Goal: Task Accomplishment & Management: Use online tool/utility

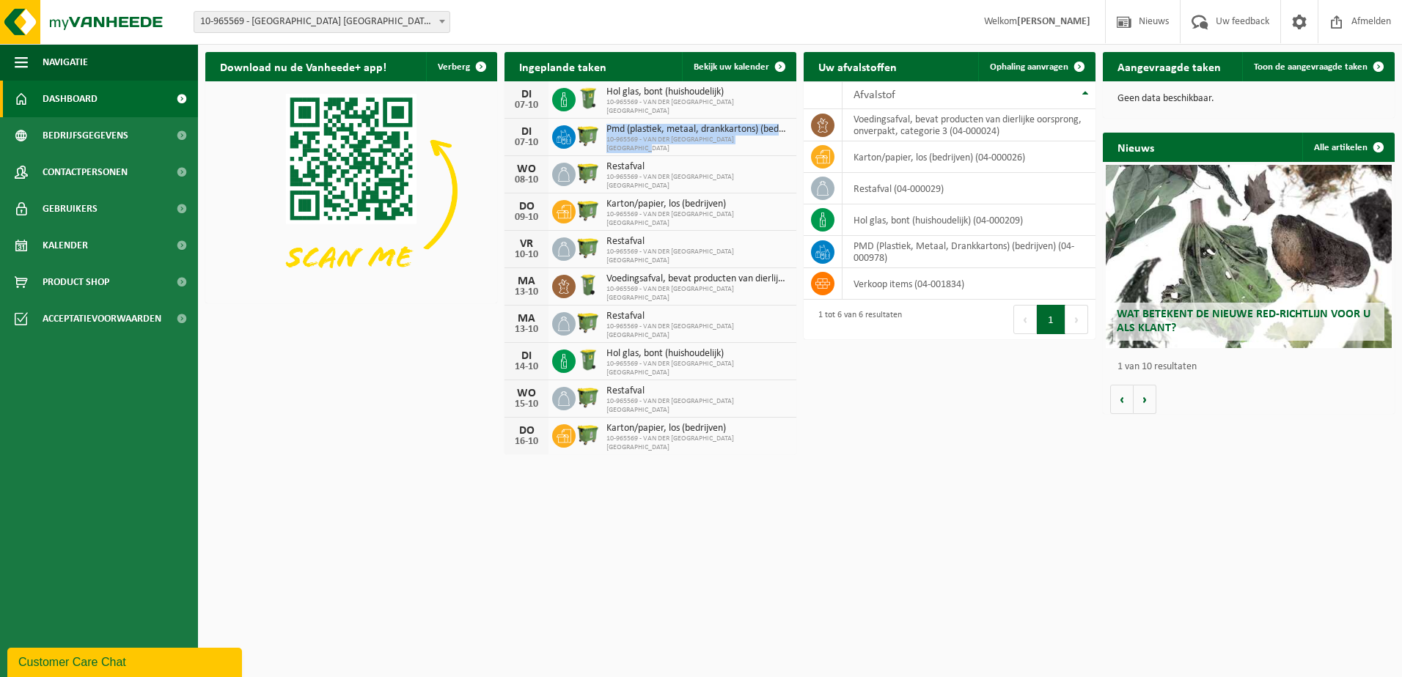
drag, startPoint x: 608, startPoint y: 128, endPoint x: 793, endPoint y: 140, distance: 185.1
click at [793, 140] on div "DI 07-10 Pmd (plastiek, metaal, drankkartons) (bedrijven) 10-965569 - VAN DER V…" at bounding box center [650, 137] width 292 height 37
drag, startPoint x: 778, startPoint y: 553, endPoint x: 770, endPoint y: 501, distance: 52.7
click at [775, 554] on html "Vestiging: 10-965569 - VAN DER VALK HOTEL PARK LANE ANTWERPEN NV - ANTWERPEN 10…" at bounding box center [701, 338] width 1402 height 677
click at [761, 81] on div "DI 07-10 Hol glas, bont (huishoudelijk) 10-965569 - VAN DER VALK HOTEL PARK LAN…" at bounding box center [650, 99] width 292 height 37
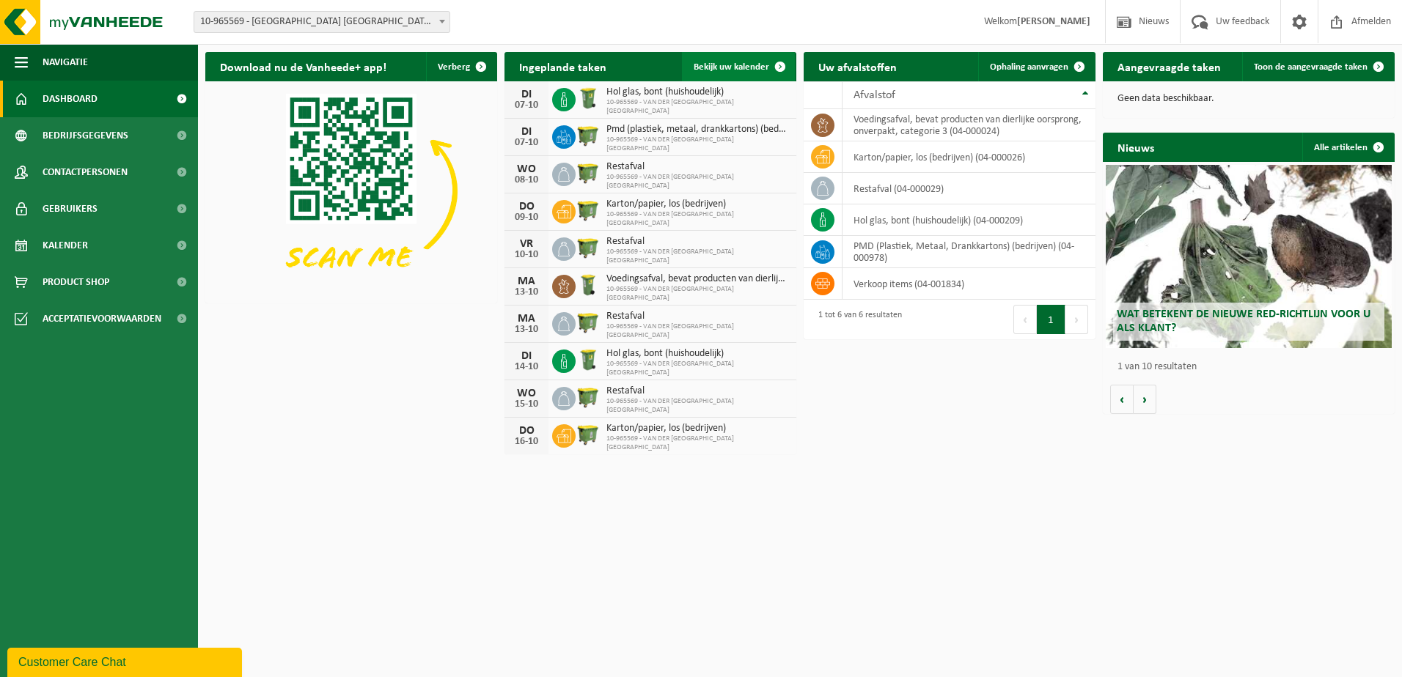
click at [762, 71] on link "Bekijk uw kalender" at bounding box center [738, 66] width 113 height 29
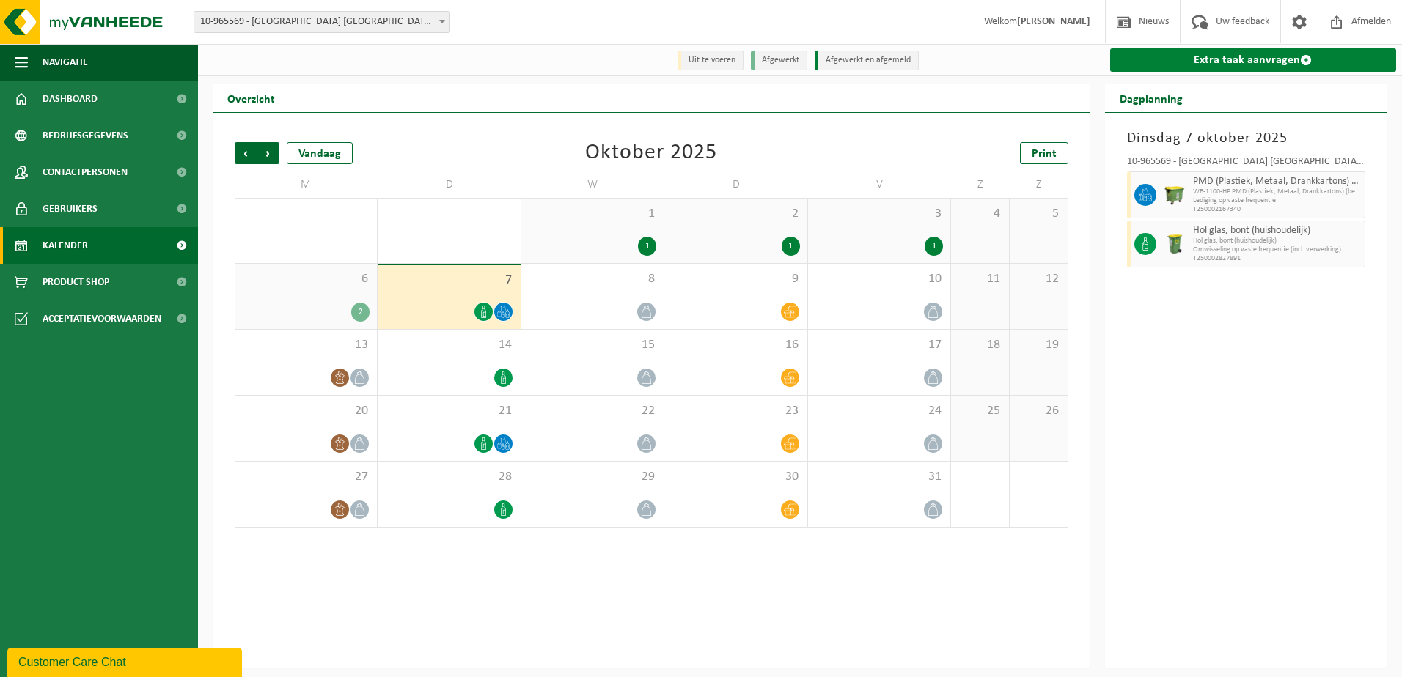
click at [1271, 56] on link "Extra taak aanvragen" at bounding box center [1253, 59] width 287 height 23
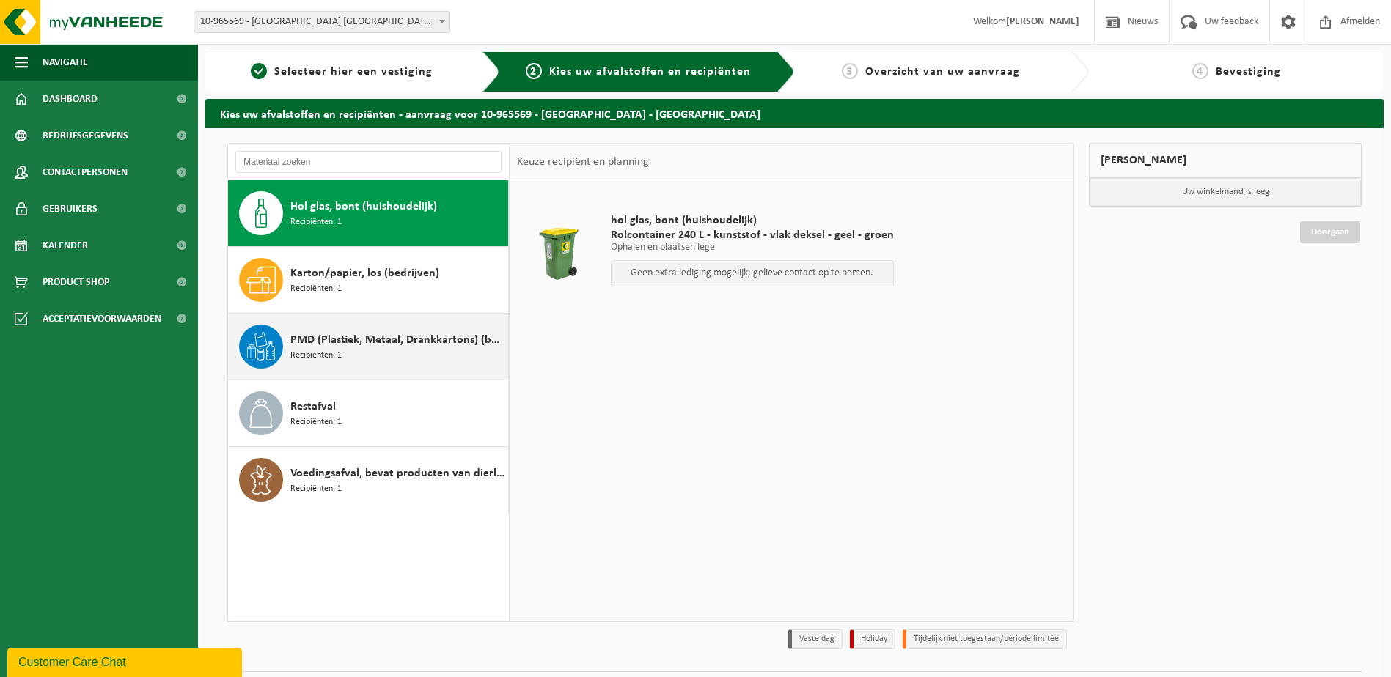
click at [347, 350] on div "PMD (Plastiek, Metaal, Drankkartons) (bedrijven) Recipiënten: 1" at bounding box center [397, 347] width 214 height 44
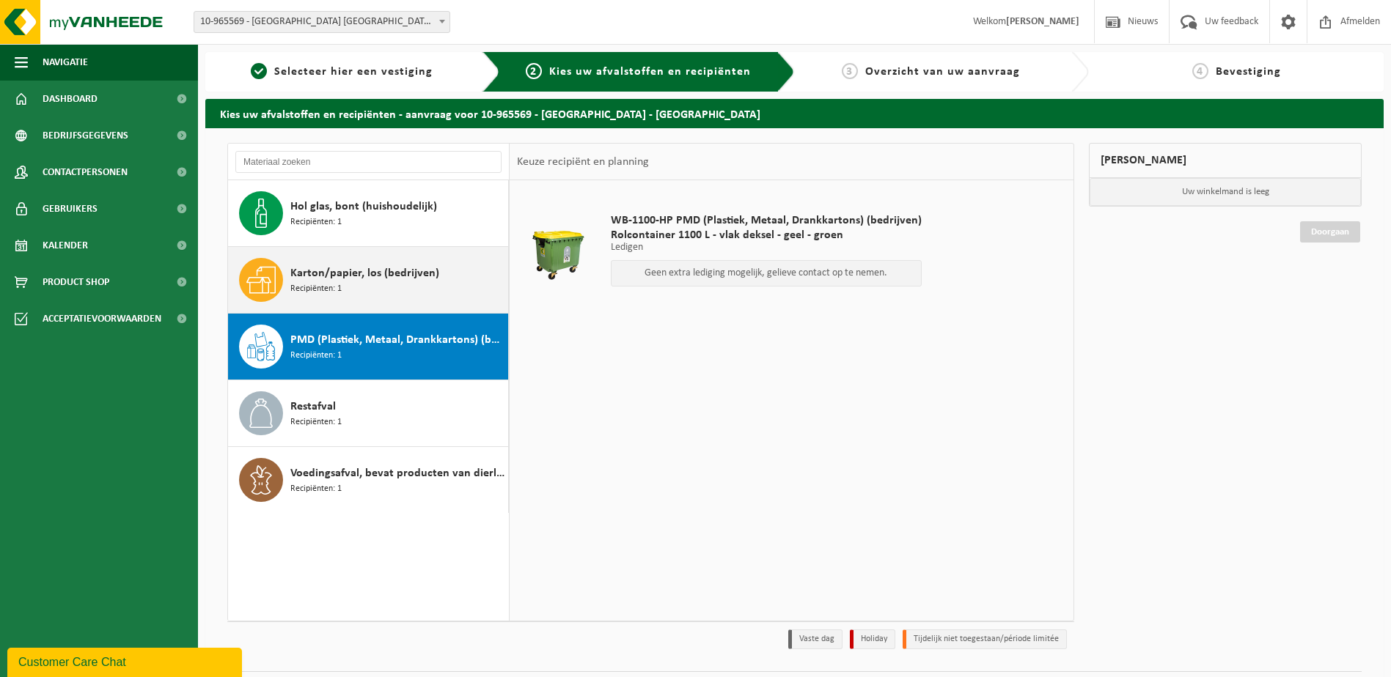
click at [273, 282] on icon at bounding box center [260, 279] width 29 height 29
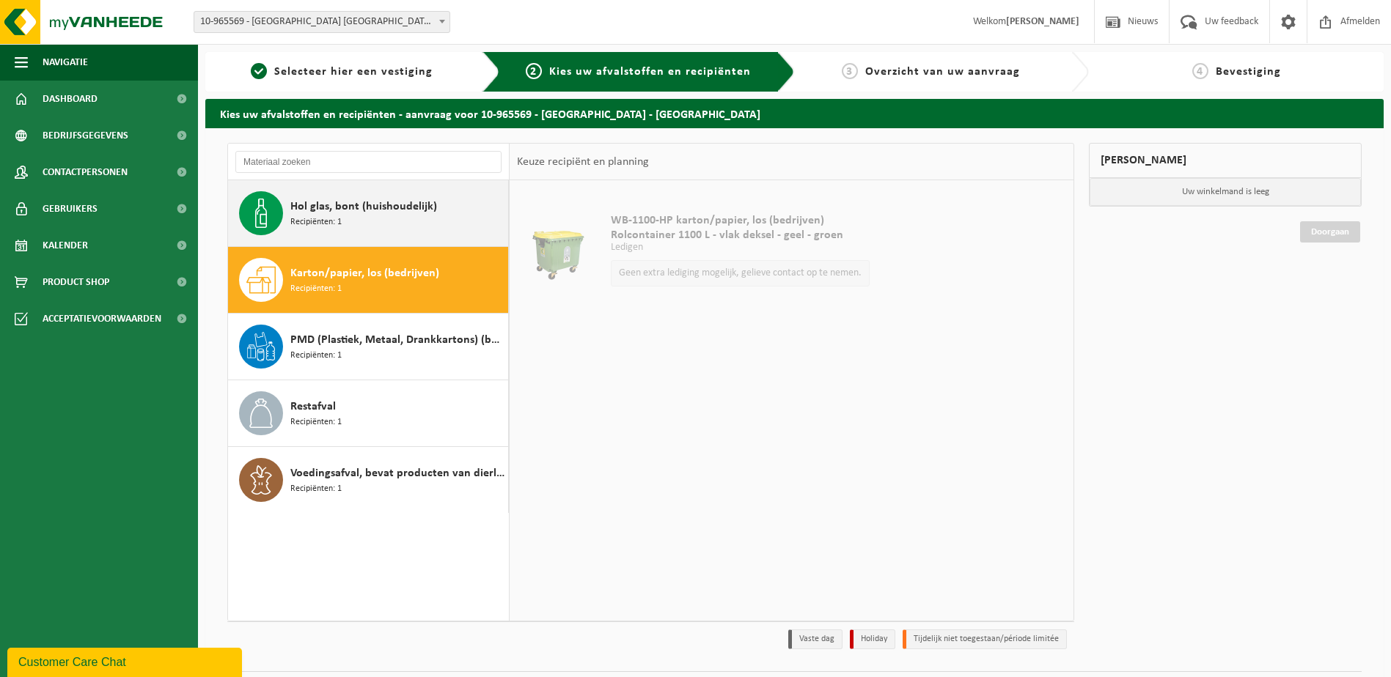
click at [313, 226] on span "Recipiënten: 1" at bounding box center [315, 223] width 51 height 14
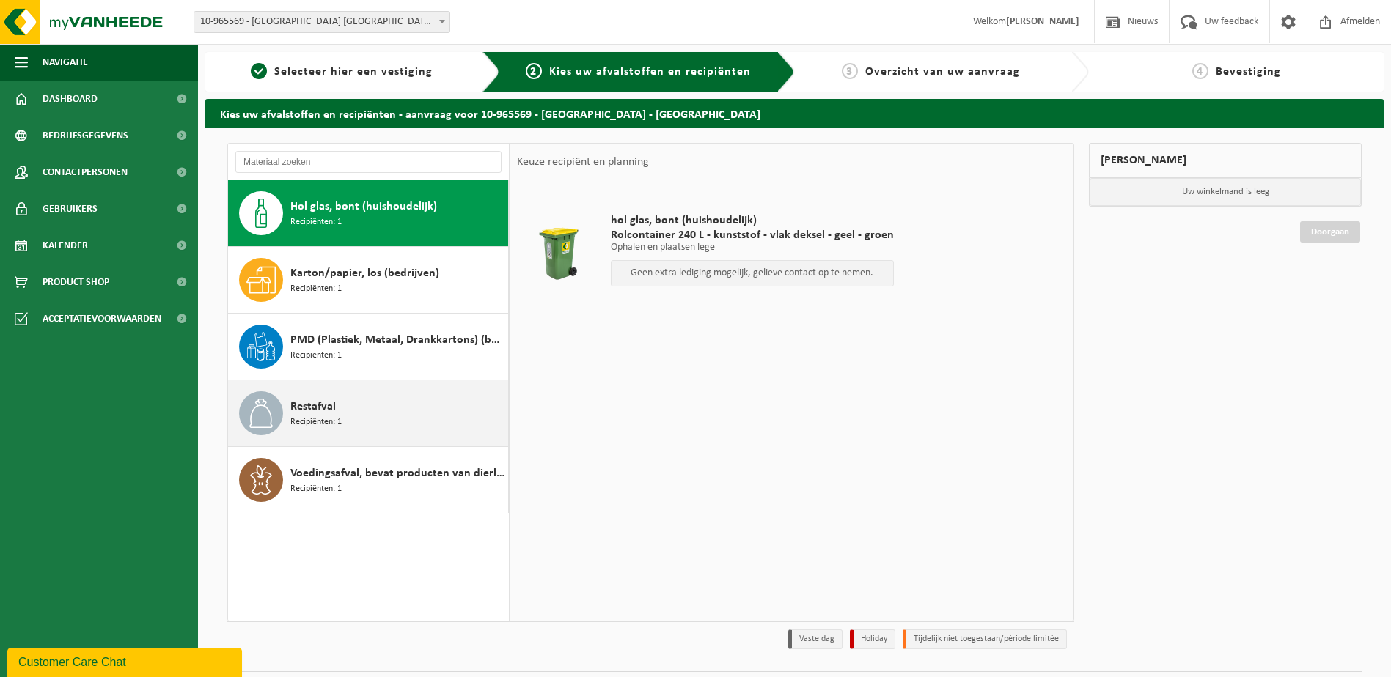
click at [338, 419] on span "Recipiënten: 1" at bounding box center [315, 423] width 51 height 14
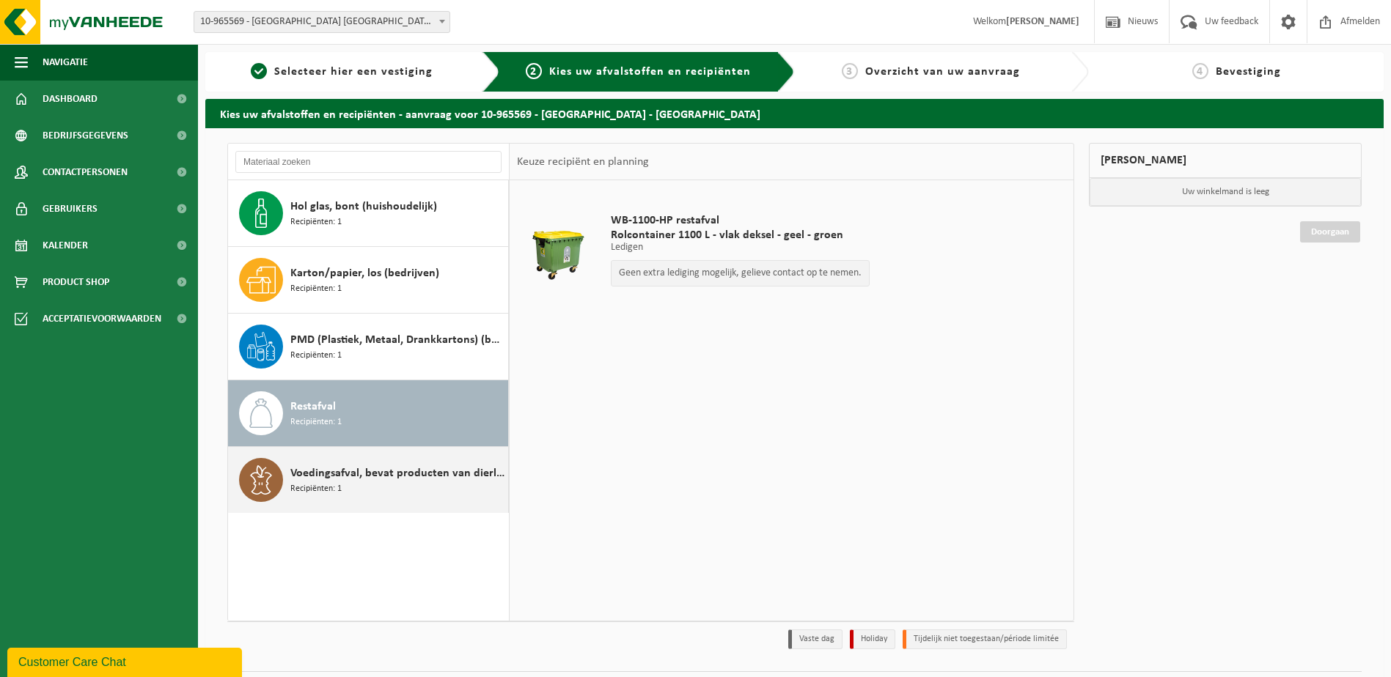
click at [342, 496] on div "Voedingsafval, bevat producten van dierlijke oorsprong, onverpakt, categorie 3 …" at bounding box center [397, 480] width 214 height 44
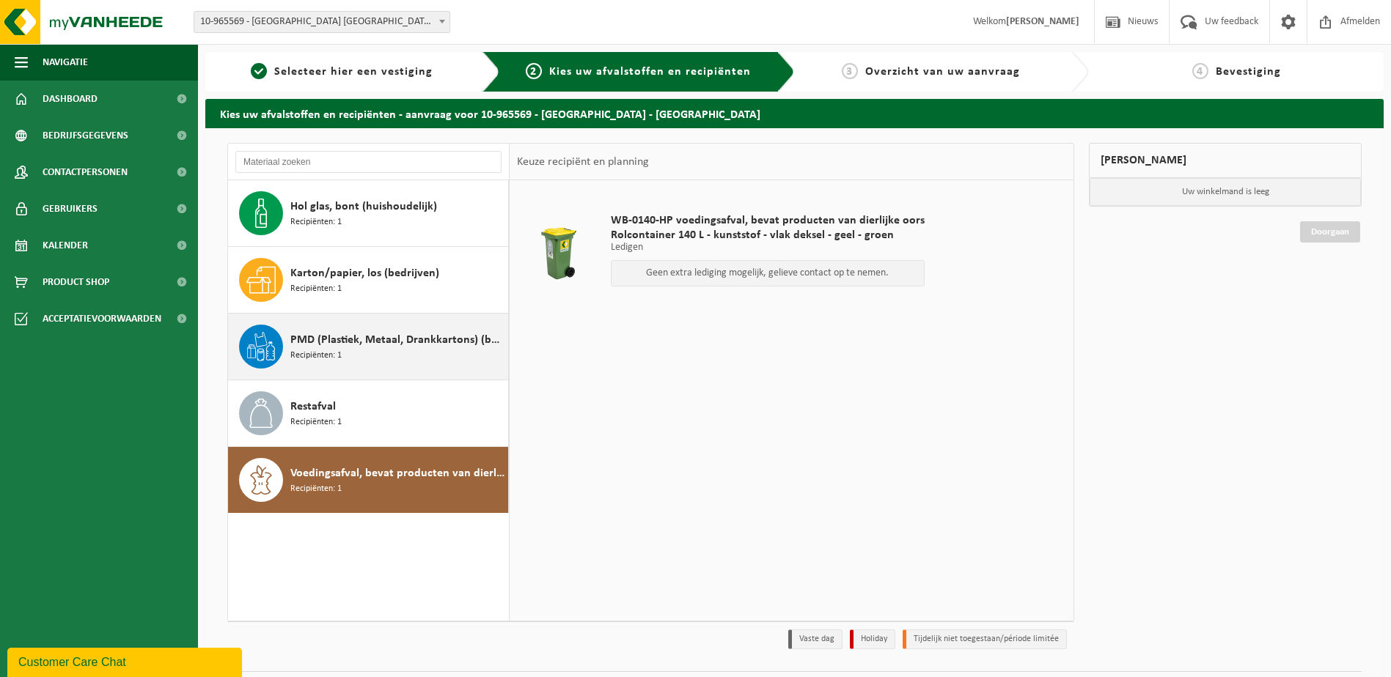
click at [323, 356] on span "Recipiënten: 1" at bounding box center [315, 356] width 51 height 14
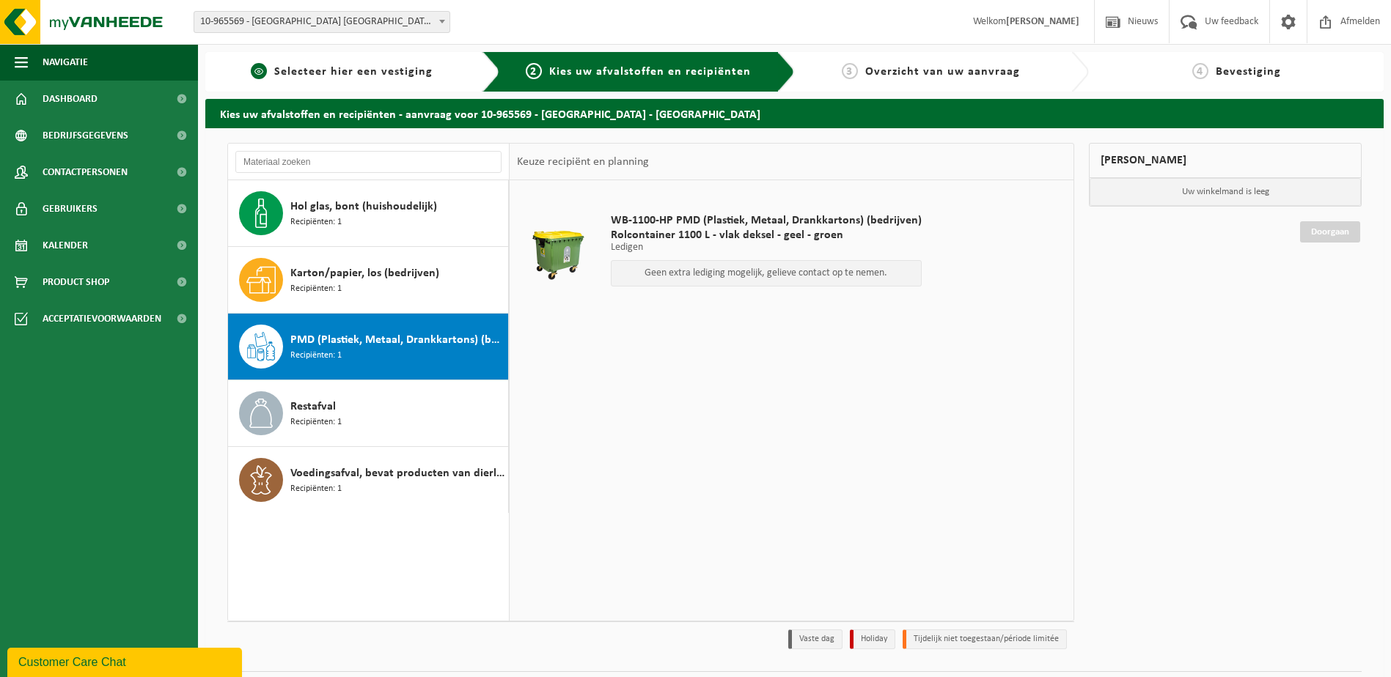
click at [347, 67] on span "Selecteer hier een vestiging" at bounding box center [353, 72] width 158 height 12
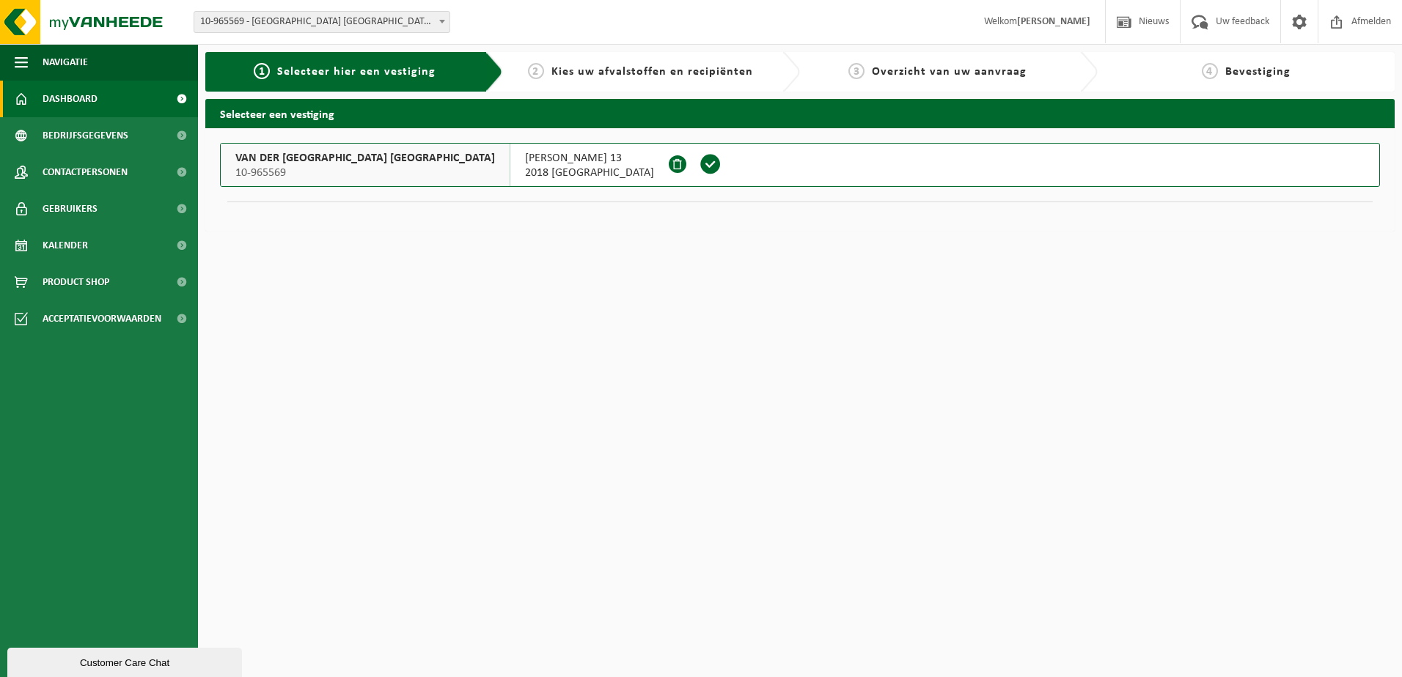
click at [102, 100] on link "Dashboard" at bounding box center [99, 99] width 198 height 37
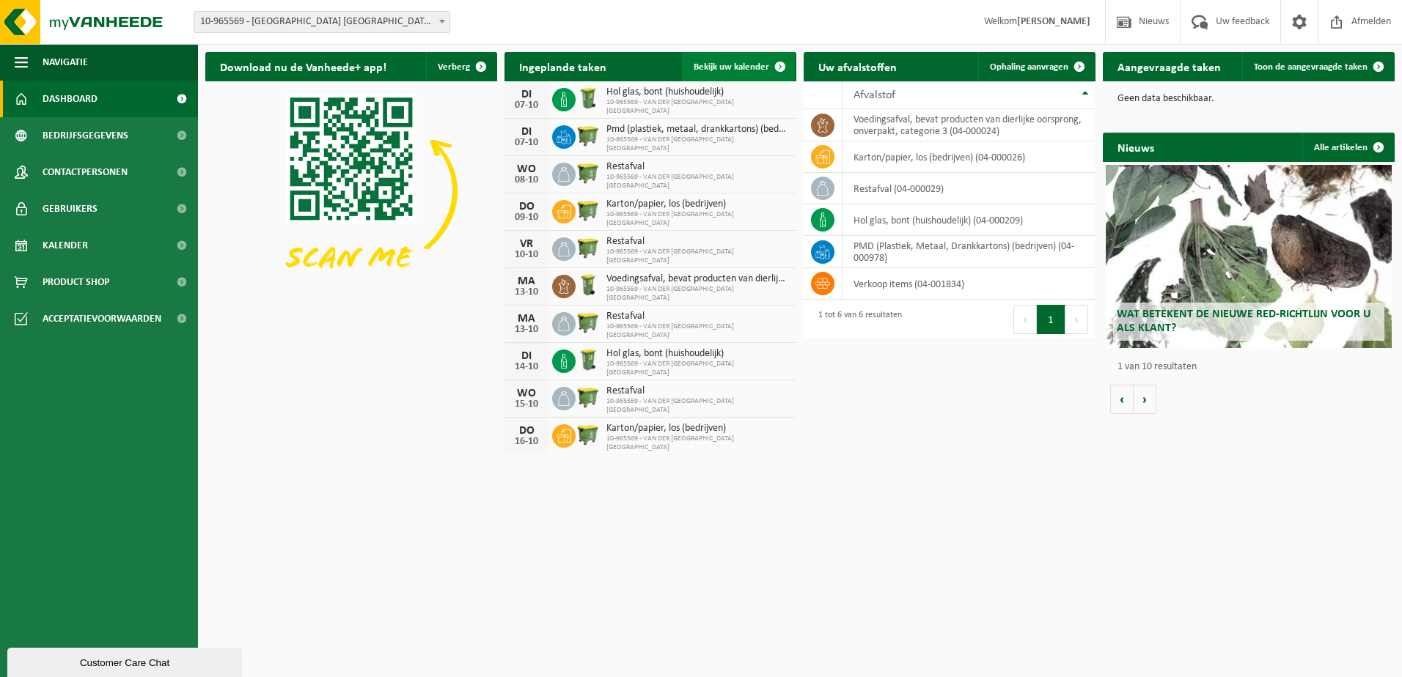
click at [711, 67] on span "Bekijk uw kalender" at bounding box center [732, 67] width 76 height 10
